Goal: Navigation & Orientation: Find specific page/section

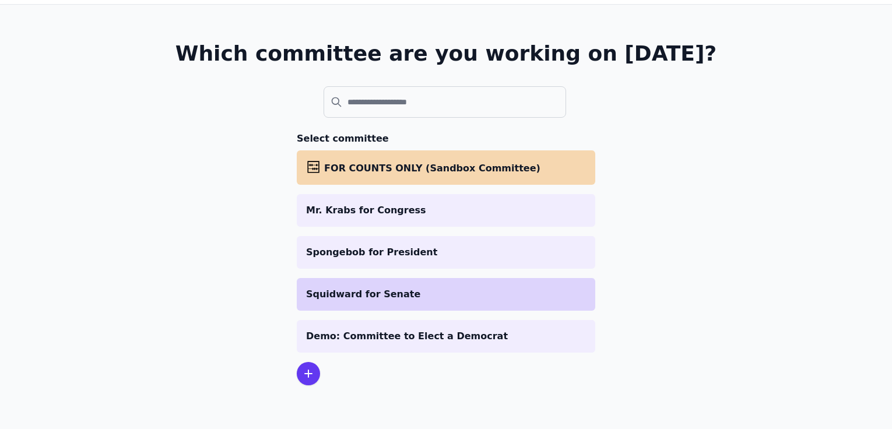
scroll to position [57, 0]
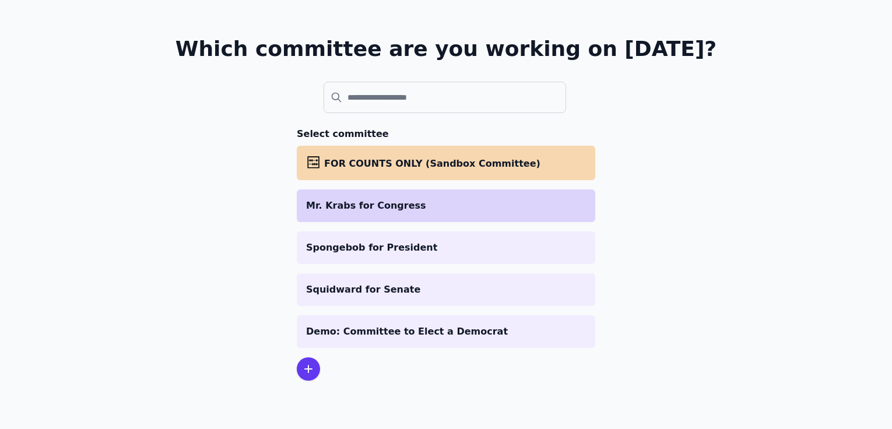
click at [503, 221] on li "Mr. Krabs for Congress" at bounding box center [446, 206] width 299 height 33
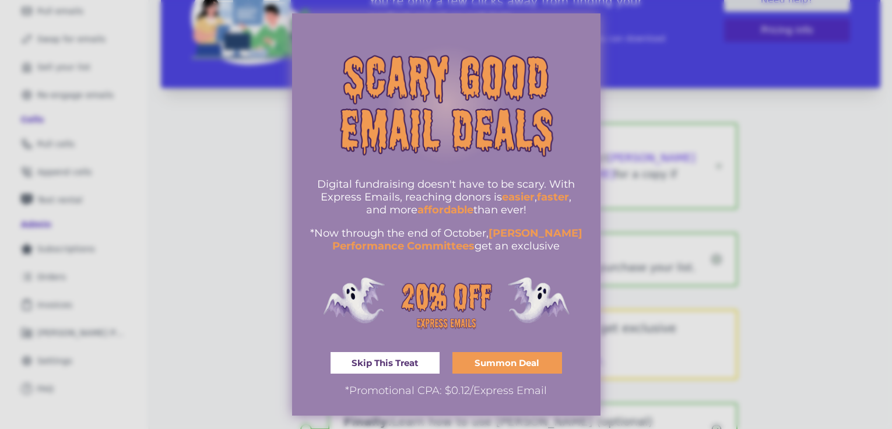
scroll to position [182, 0]
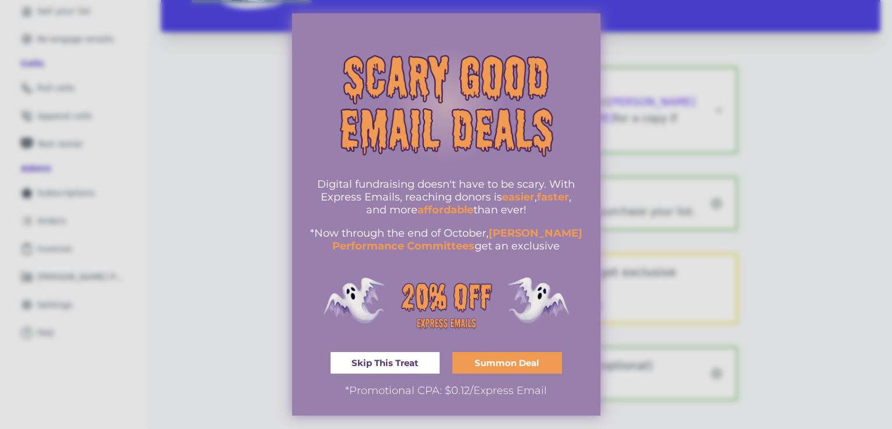
click at [493, 367] on span "Summon Deal" at bounding box center [507, 363] width 65 height 9
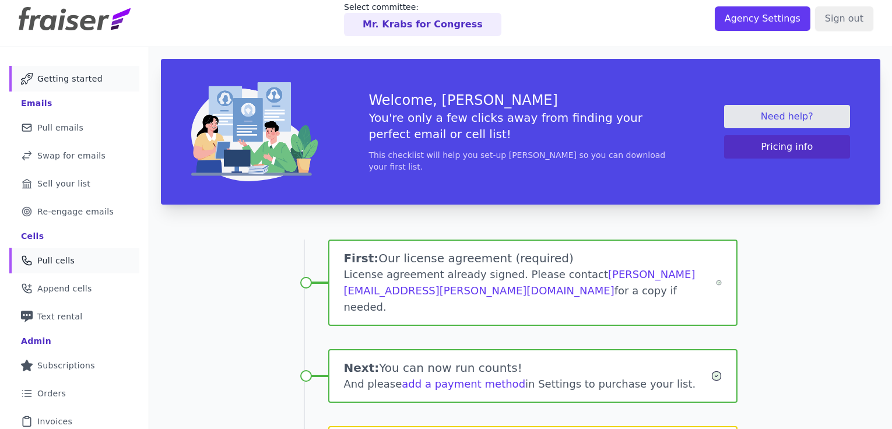
scroll to position [0, 0]
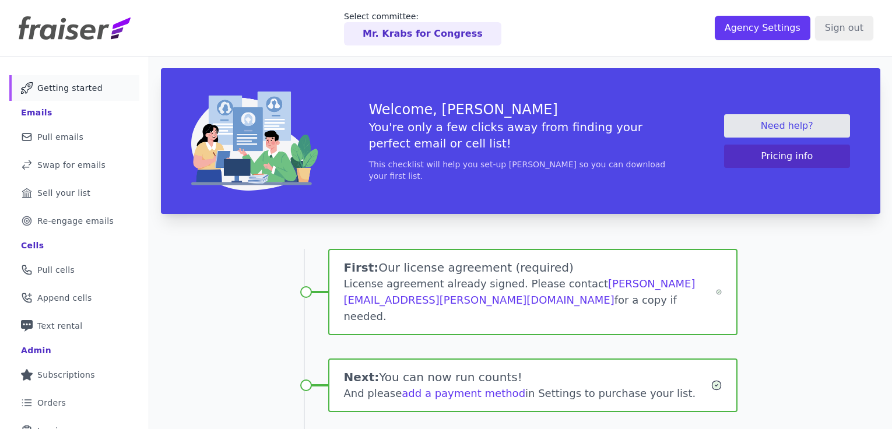
click at [99, 25] on img at bounding box center [75, 27] width 112 height 23
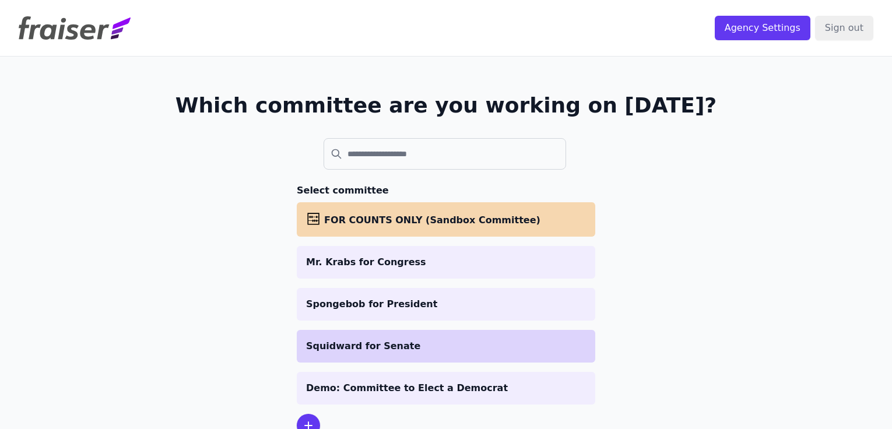
click at [318, 344] on p "Squidward for Senate" at bounding box center [446, 346] width 280 height 14
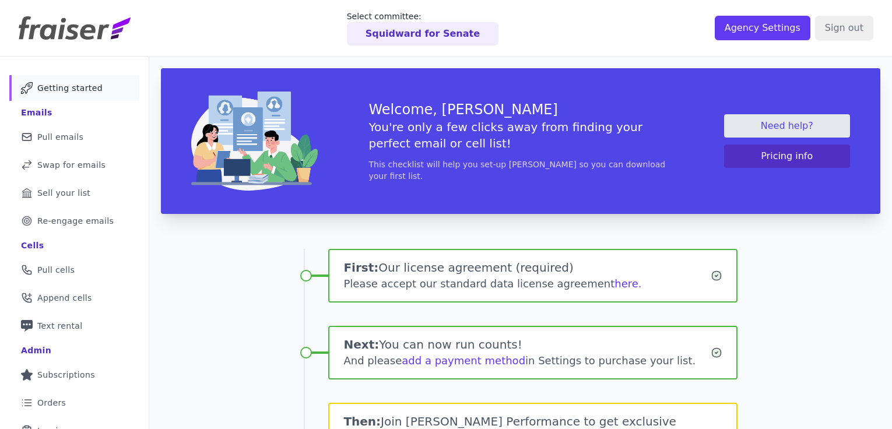
click at [103, 27] on img at bounding box center [75, 27] width 112 height 23
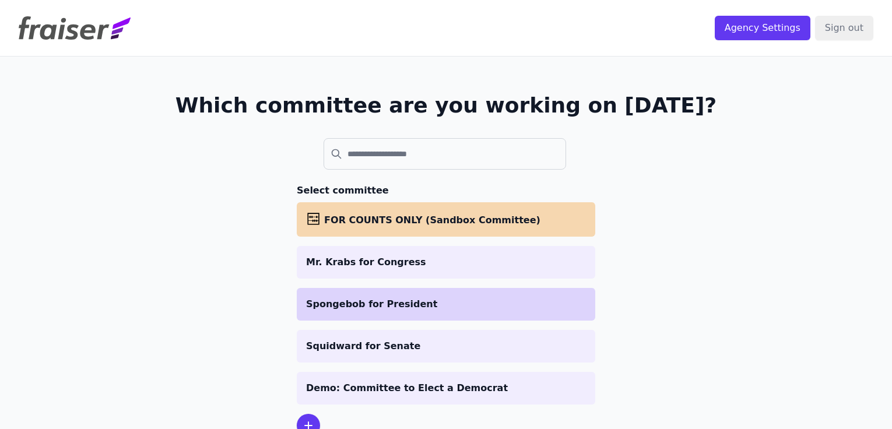
click at [336, 311] on li "Spongebob for President" at bounding box center [446, 304] width 299 height 33
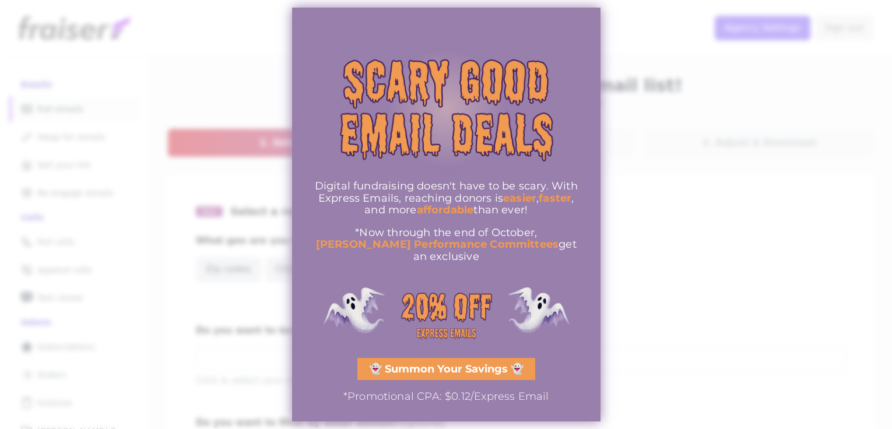
click at [386, 373] on link "👻 Summon Your Savings 👻" at bounding box center [447, 369] width 178 height 22
